Goal: Task Accomplishment & Management: Manage account settings

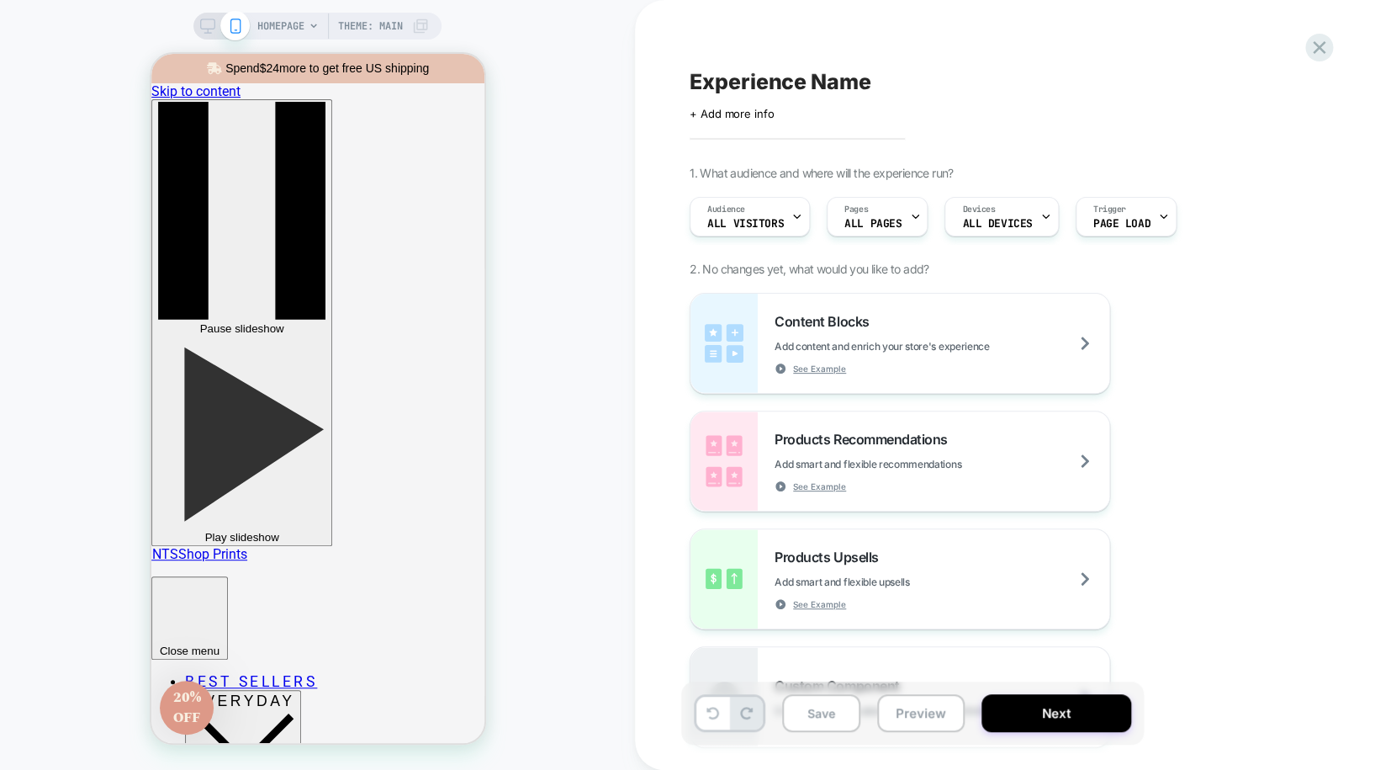
scroll to position [398, 0]
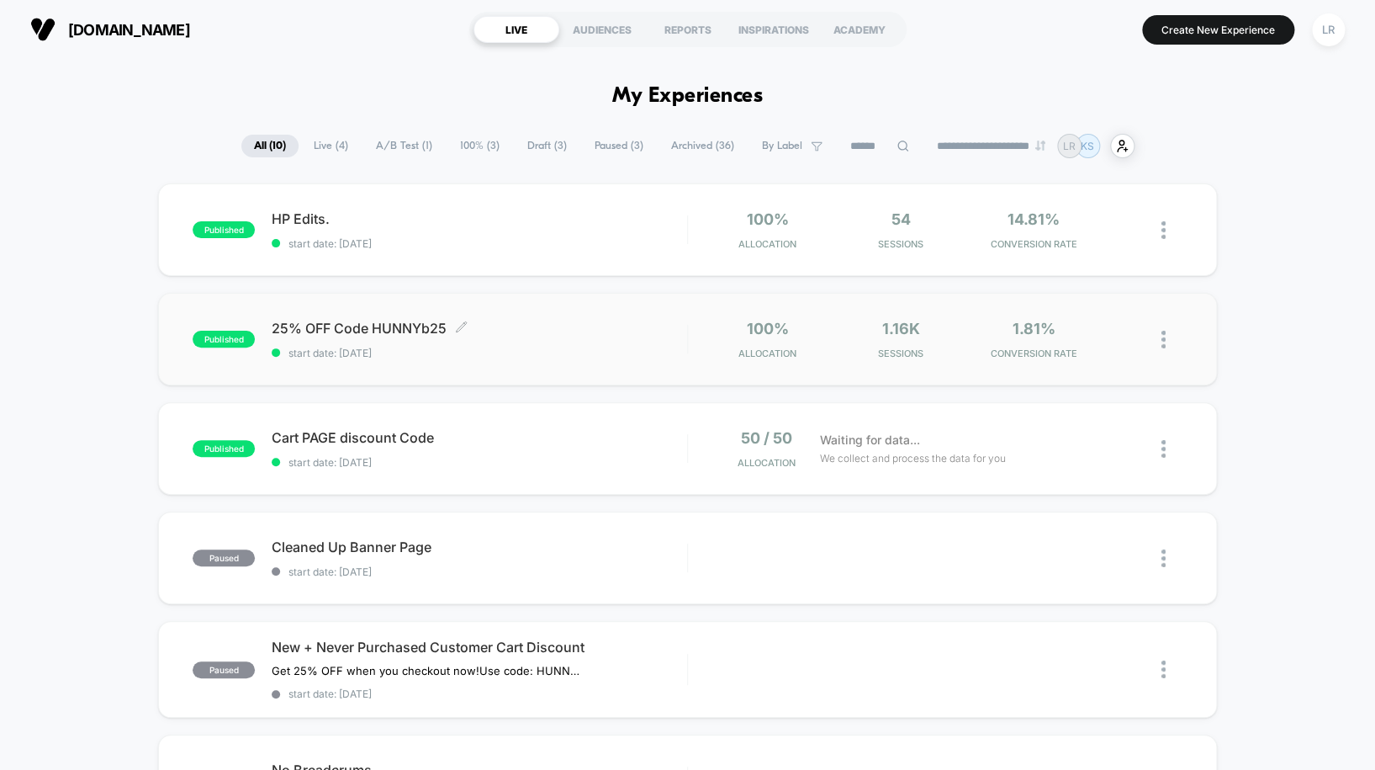
click at [504, 331] on span "25% OFF Code HUNNYb25 Click to edit experience details" at bounding box center [480, 328] width 416 height 17
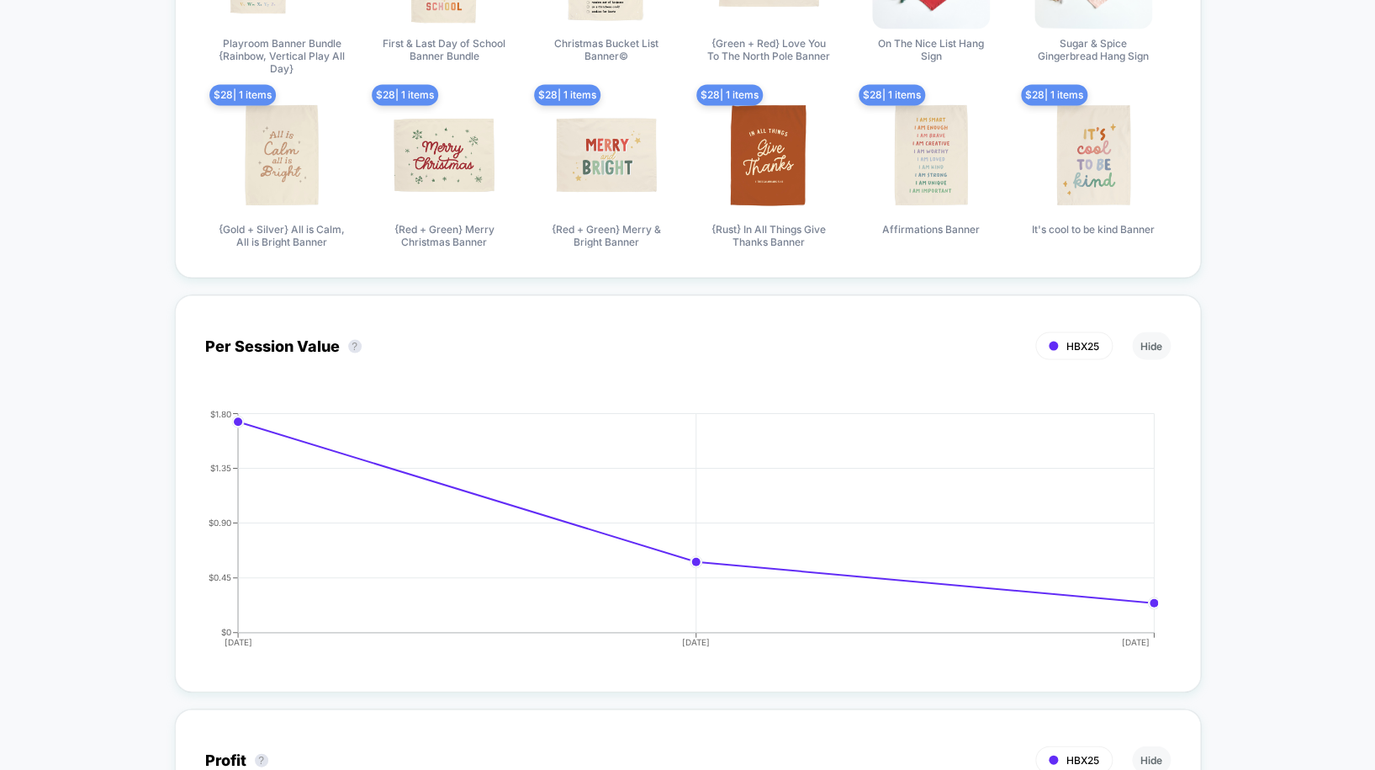
scroll to position [1184, 0]
